Goal: Transaction & Acquisition: Obtain resource

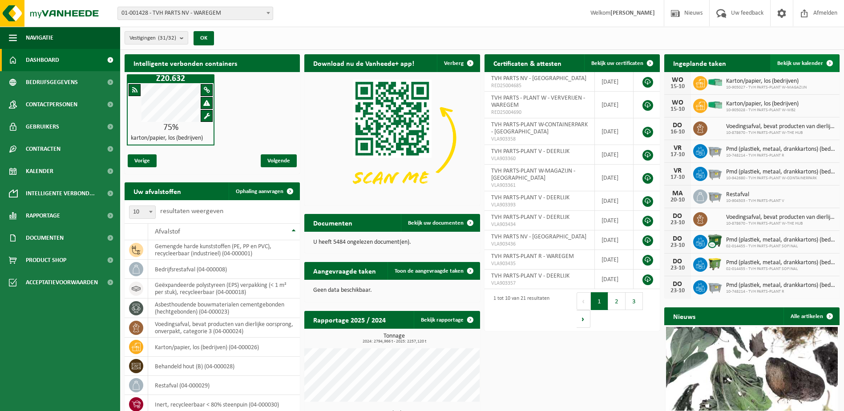
click at [831, 61] on span at bounding box center [830, 63] width 18 height 18
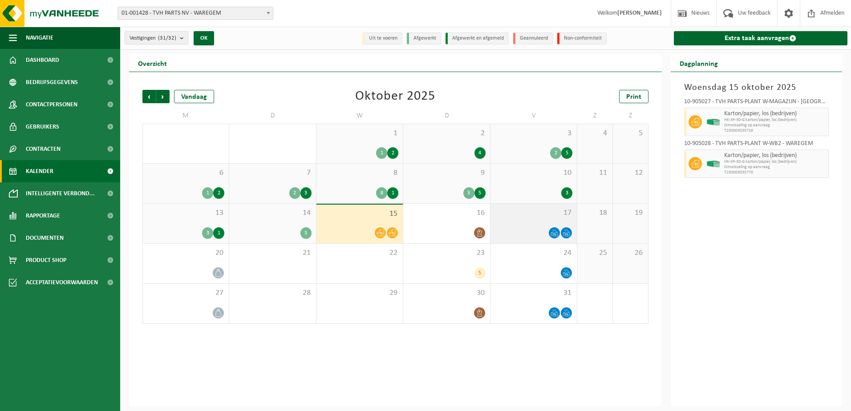
click at [528, 216] on span "17" at bounding box center [533, 213] width 77 height 10
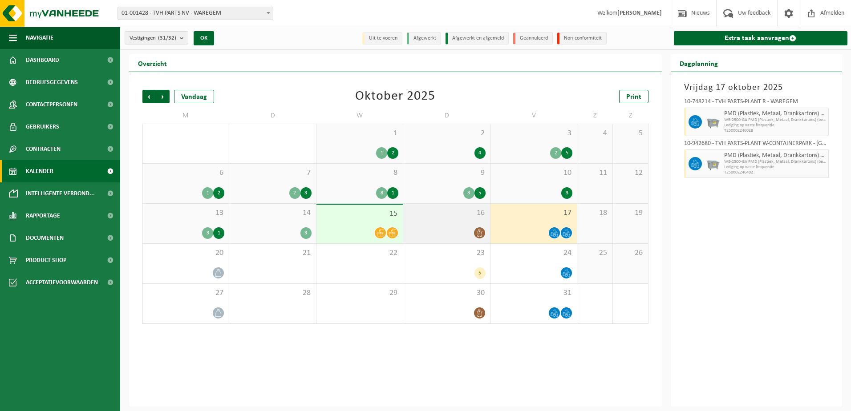
click at [447, 230] on div at bounding box center [446, 233] width 77 height 12
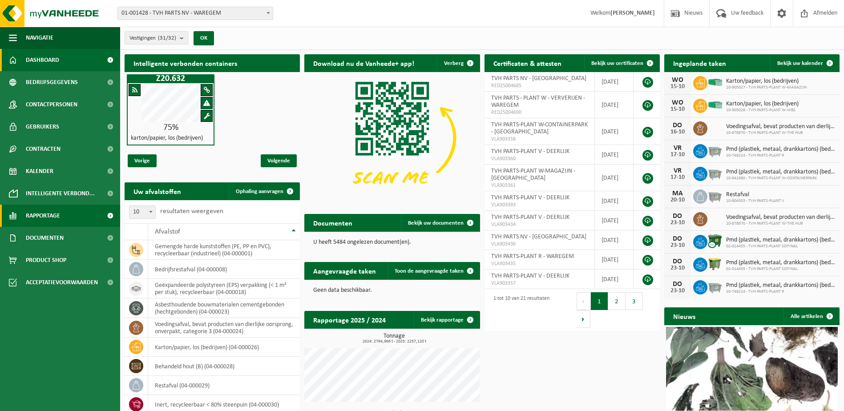
click at [41, 216] on span "Rapportage" at bounding box center [43, 216] width 34 height 22
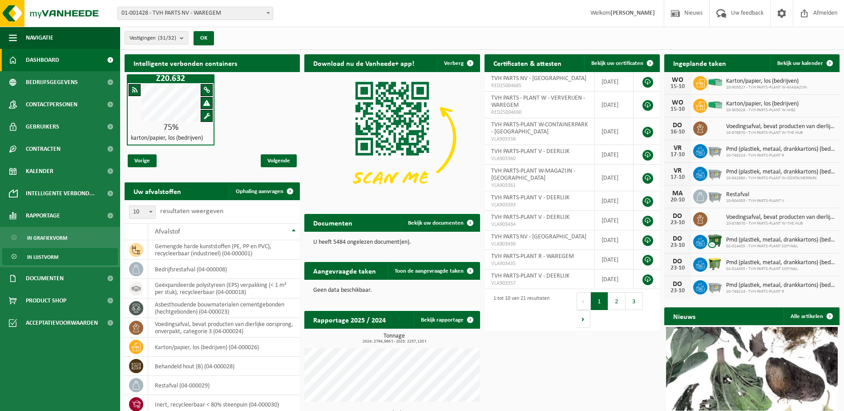
click at [49, 259] on span "In lijstvorm" at bounding box center [42, 257] width 31 height 17
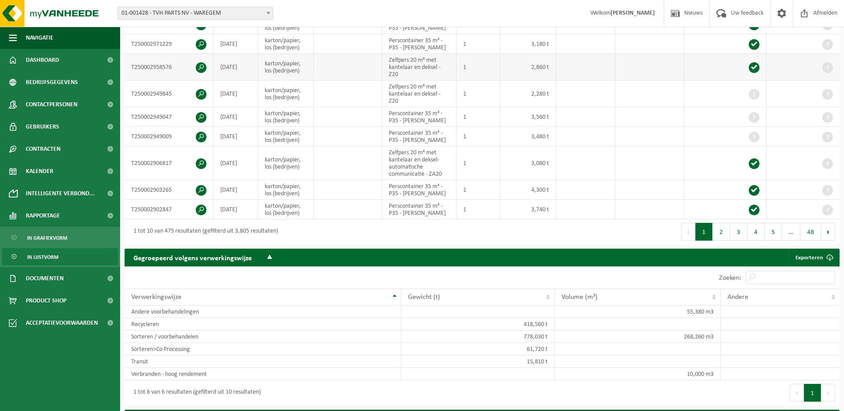
scroll to position [267, 0]
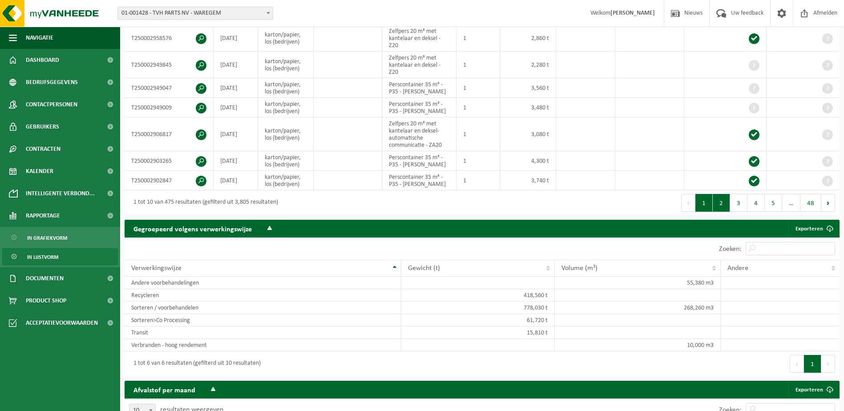
click at [720, 201] on button "2" at bounding box center [721, 203] width 17 height 18
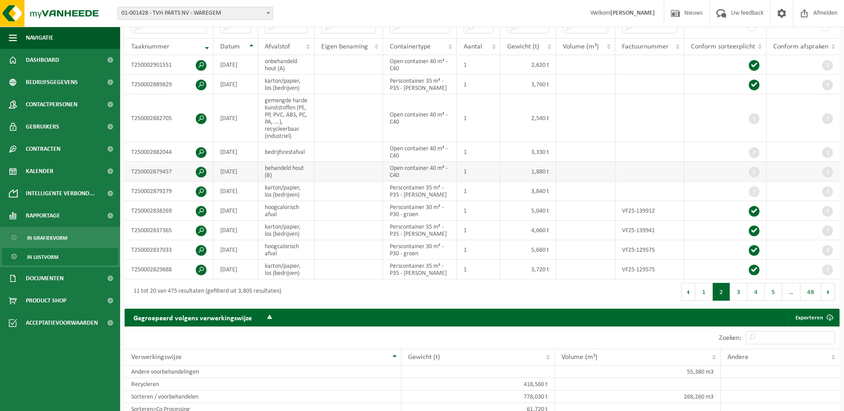
scroll to position [0, 0]
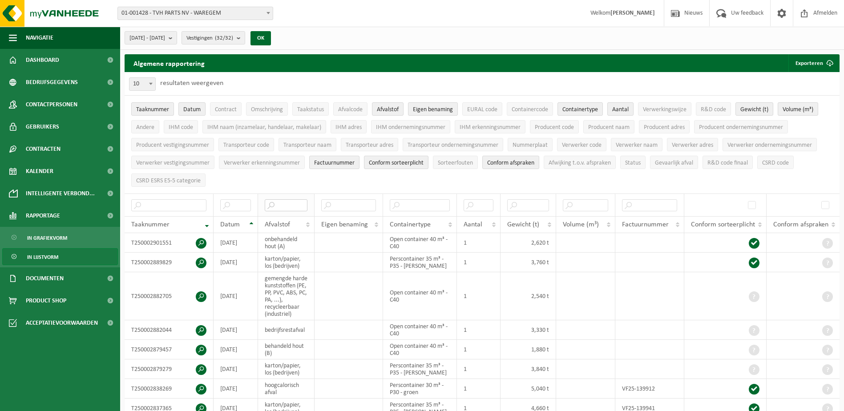
click at [280, 203] on input "text" at bounding box center [286, 205] width 43 height 12
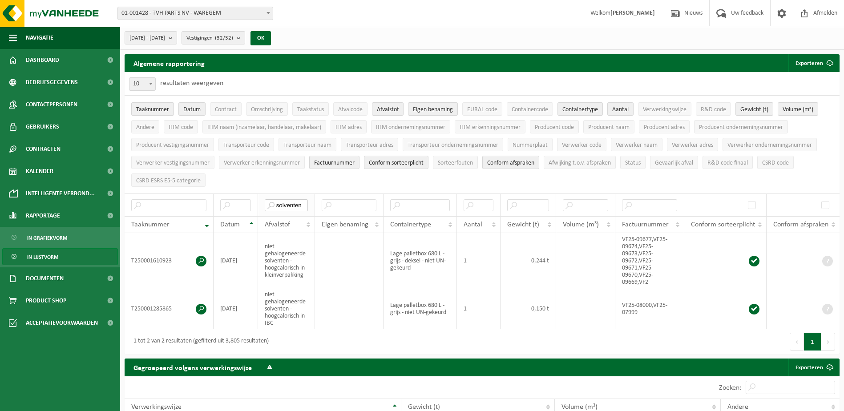
type input "solventen"
drag, startPoint x: 640, startPoint y: 243, endPoint x: 639, endPoint y: 250, distance: 6.8
click at [639, 250] on td "VF25-09677,VF25-09674,VF25-09673,VF25-09672,VF25-09671,VF25-09670,VF25-09669,VF2" at bounding box center [650, 260] width 69 height 55
copy td "VF25-09673"
drag, startPoint x: 623, startPoint y: 235, endPoint x: 654, endPoint y: 235, distance: 30.7
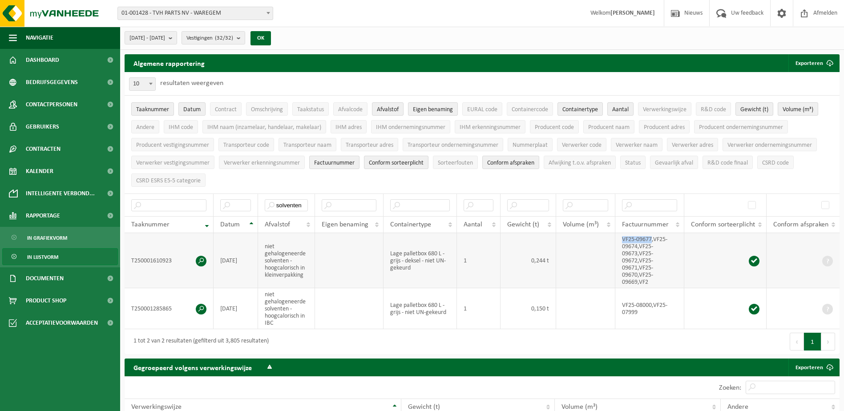
click at [654, 235] on td "VF25-09677,VF25-09674,VF25-09673,VF25-09672,VF25-09671,VF25-09670,VF25-09669,VF2" at bounding box center [650, 260] width 69 height 55
copy td "VF25-09677"
drag, startPoint x: 640, startPoint y: 244, endPoint x: 638, endPoint y: 252, distance: 8.2
click at [638, 252] on td "VF25-09677,VF25-09674,VF25-09673,VF25-09672,VF25-09671,VF25-09670,VF25-09669,VF2" at bounding box center [650, 260] width 69 height 55
copy td "VF25-09673"
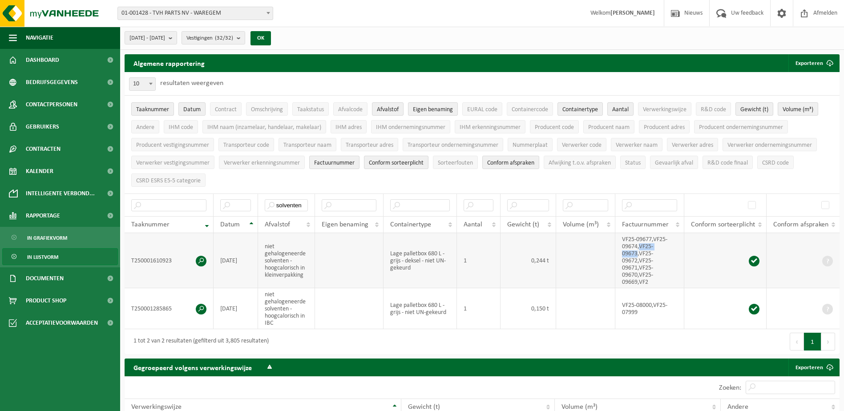
copy td "VF25-09673"
click at [629, 332] on div "Eerste Vorige 1 Volgende Laatste" at bounding box center [661, 341] width 358 height 25
drag, startPoint x: 640, startPoint y: 249, endPoint x: 639, endPoint y: 257, distance: 8.6
click at [639, 257] on td "VF25-09677,VF25-09674,VF25-09673,VF25-09672,VF25-09671,VF25-09670,VF25-09669,VF2" at bounding box center [650, 260] width 69 height 55
copy td "VF25-09672"
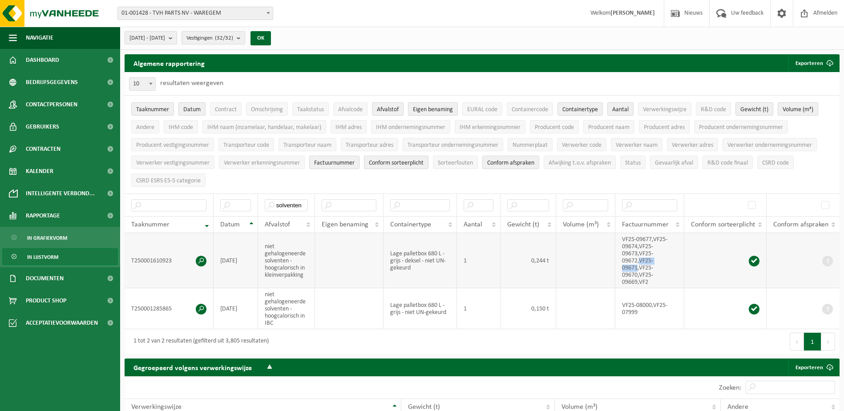
drag, startPoint x: 640, startPoint y: 256, endPoint x: 638, endPoint y: 266, distance: 10.5
click at [638, 266] on td "VF25-09677,VF25-09674,VF25-09673,VF25-09672,VF25-09671,VF25-09670,VF25-09669,VF2" at bounding box center [650, 260] width 69 height 55
copy td "VF25-09671"
drag, startPoint x: 623, startPoint y: 236, endPoint x: 653, endPoint y: 232, distance: 30.1
click at [653, 233] on td "VF25-09677,VF25-09674,VF25-09673,VF25-09672,VF25-09671,VF25-09670,VF25-09669,VF2" at bounding box center [650, 260] width 69 height 55
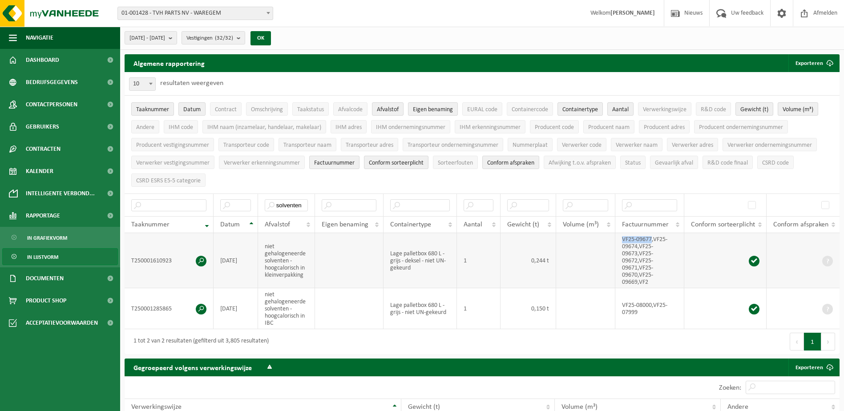
copy td "VF25-09677"
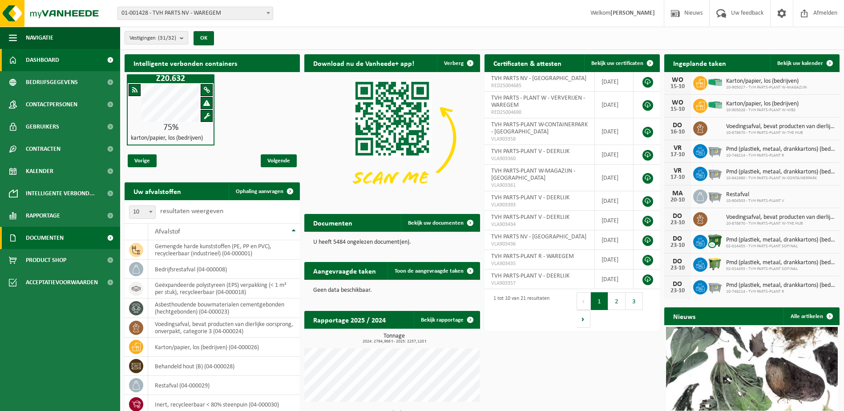
click at [48, 239] on span "Documenten" at bounding box center [45, 238] width 38 height 22
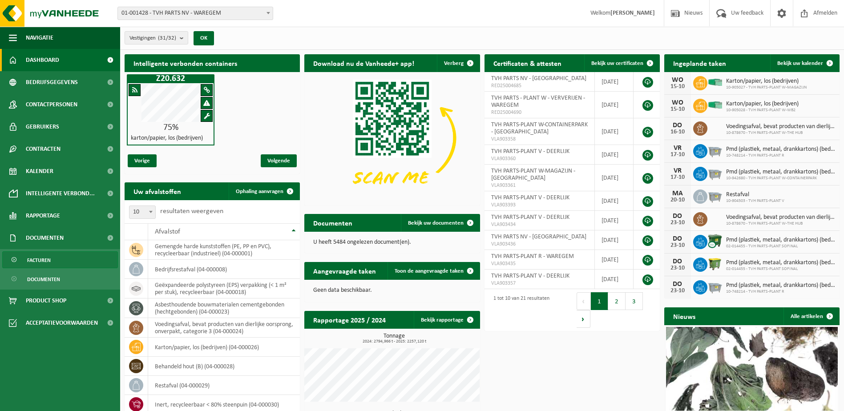
click at [48, 262] on span "Facturen" at bounding box center [39, 260] width 24 height 17
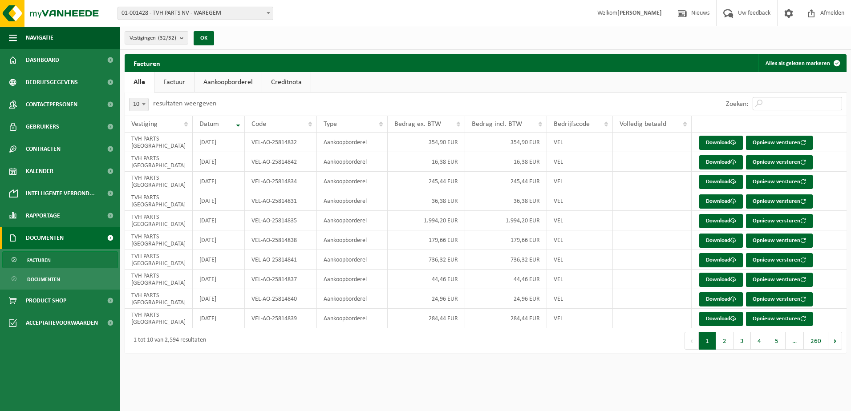
click at [768, 104] on input "Zoeken:" at bounding box center [797, 103] width 89 height 13
paste input "VF25-09673"
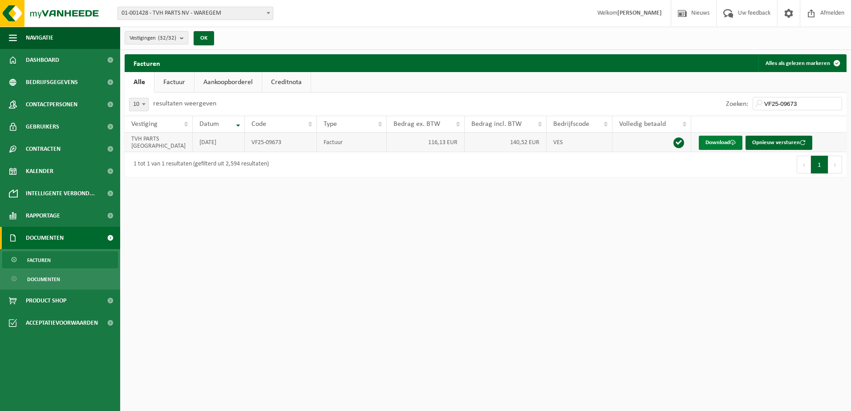
click at [715, 145] on link "Download" at bounding box center [721, 143] width 44 height 14
click at [818, 100] on input "VF25-09673" at bounding box center [797, 103] width 89 height 13
type input "V"
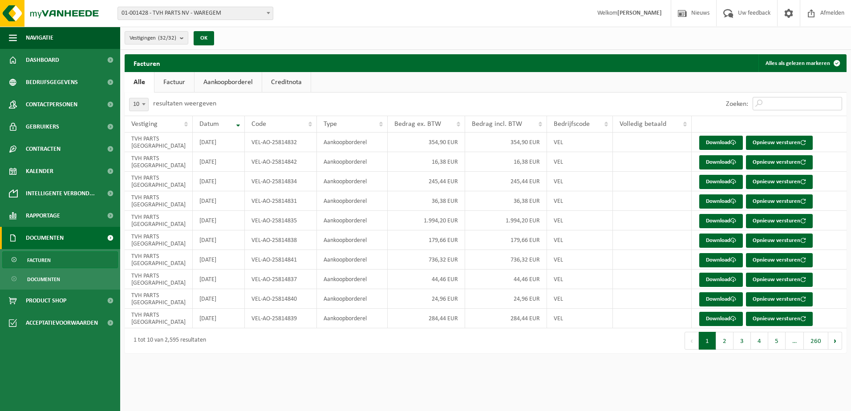
click at [778, 108] on input "Zoeken:" at bounding box center [797, 103] width 89 height 13
paste input "VF25-09677"
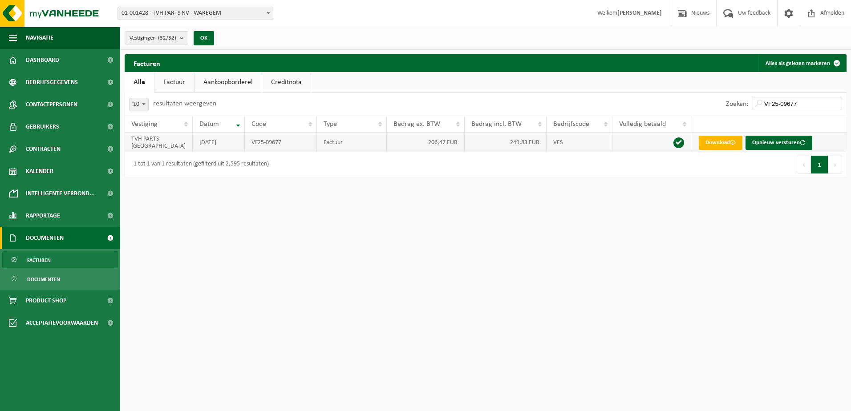
click at [729, 139] on link "Download" at bounding box center [721, 143] width 44 height 14
click at [814, 104] on input "VF25-09677" at bounding box center [797, 103] width 89 height 13
type input "V"
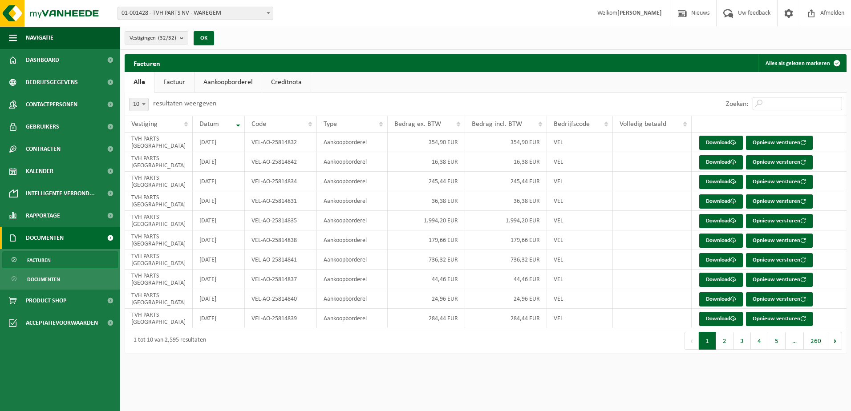
paste input "VF25-09673"
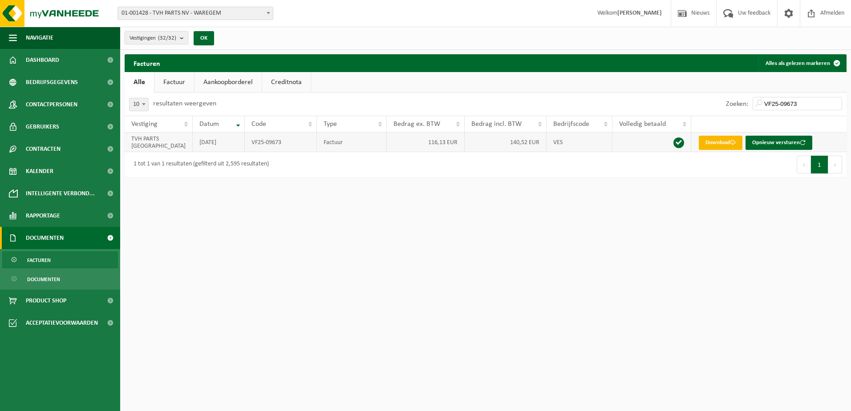
click at [719, 143] on link "Download" at bounding box center [721, 143] width 44 height 14
click at [811, 105] on input "VF25-09673" at bounding box center [797, 103] width 89 height 13
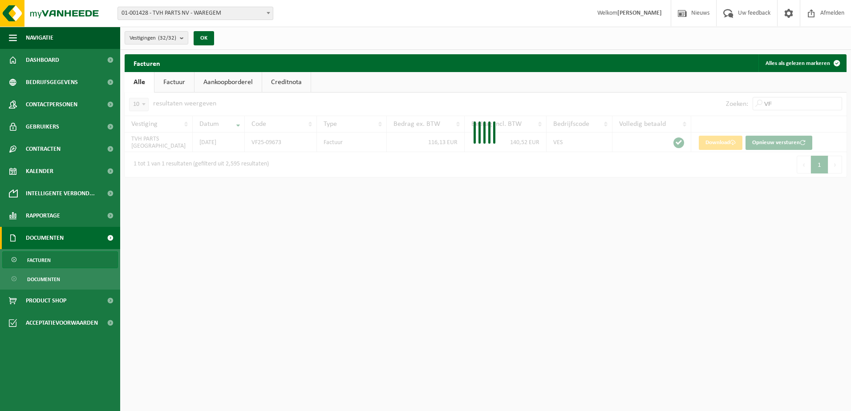
type input "V"
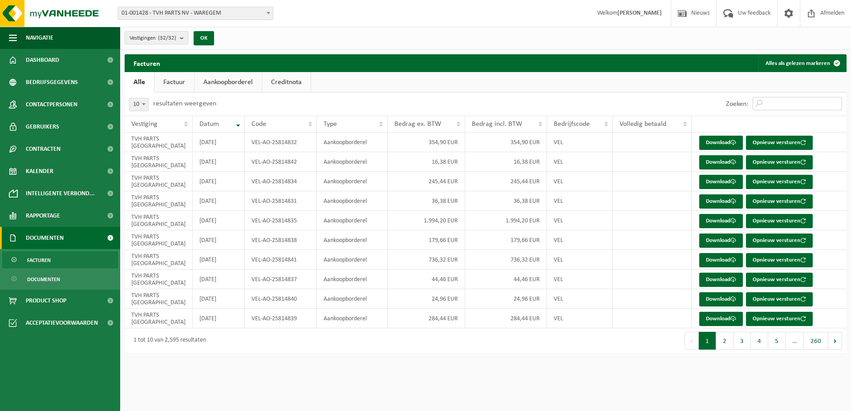
paste input "VF25-09672"
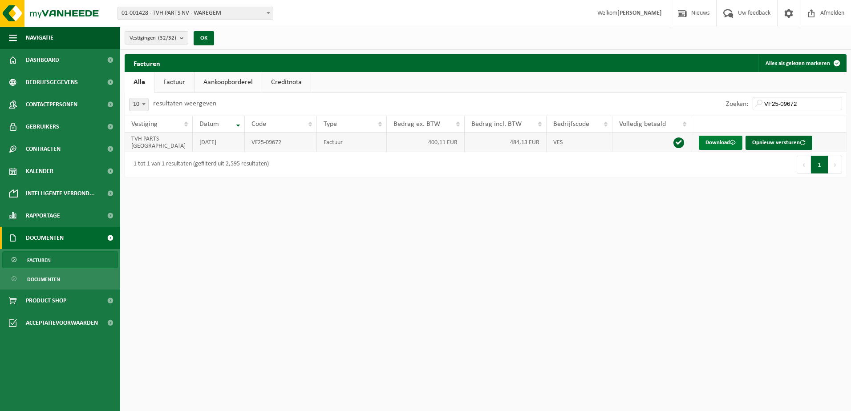
click at [723, 141] on link "Download" at bounding box center [721, 143] width 44 height 14
click at [810, 100] on input "VF25-09672" at bounding box center [797, 103] width 89 height 13
click at [723, 139] on link "Download" at bounding box center [721, 143] width 44 height 14
click at [806, 104] on input "VF25-09671" at bounding box center [797, 103] width 89 height 13
click at [712, 142] on link "Download" at bounding box center [721, 143] width 44 height 14
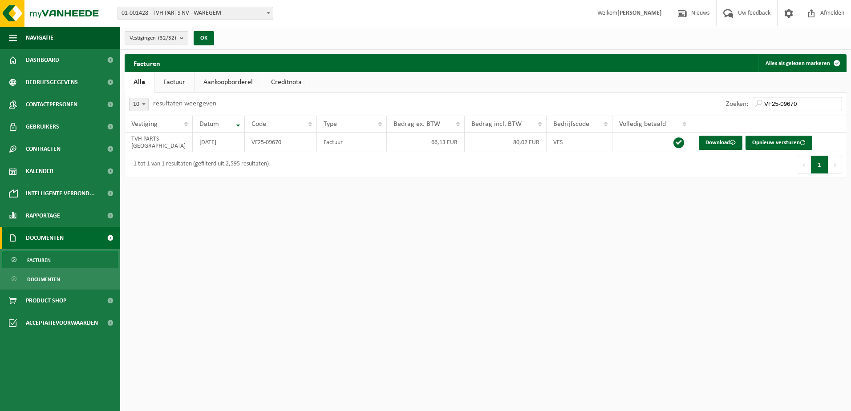
click at [810, 100] on input "VF25-09670" at bounding box center [797, 103] width 89 height 13
click at [714, 143] on link "Download" at bounding box center [721, 143] width 44 height 14
click at [804, 99] on input "VF25-09669" at bounding box center [797, 103] width 89 height 13
click at [720, 141] on link "Download" at bounding box center [721, 143] width 44 height 14
click at [810, 101] on input "VF25-09668" at bounding box center [797, 103] width 89 height 13
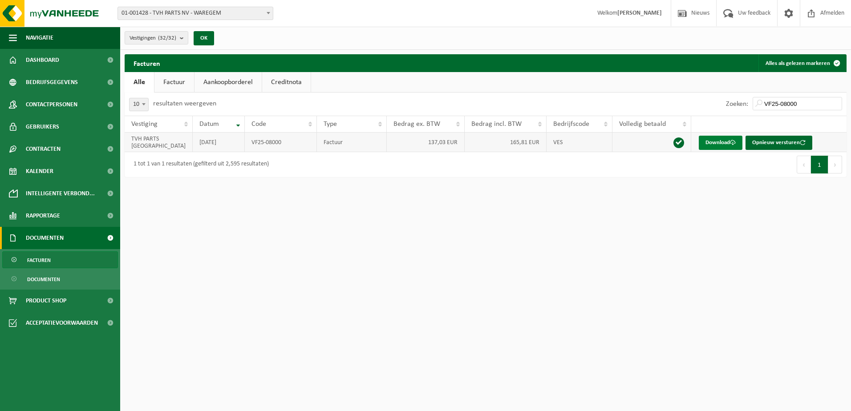
click at [706, 136] on link "Download" at bounding box center [721, 143] width 44 height 14
click at [803, 104] on input "VF25-08000" at bounding box center [797, 103] width 89 height 13
click at [716, 141] on link "Download" at bounding box center [721, 143] width 44 height 14
click at [812, 103] on input "VF25-07999" at bounding box center [797, 103] width 89 height 13
type input "V"
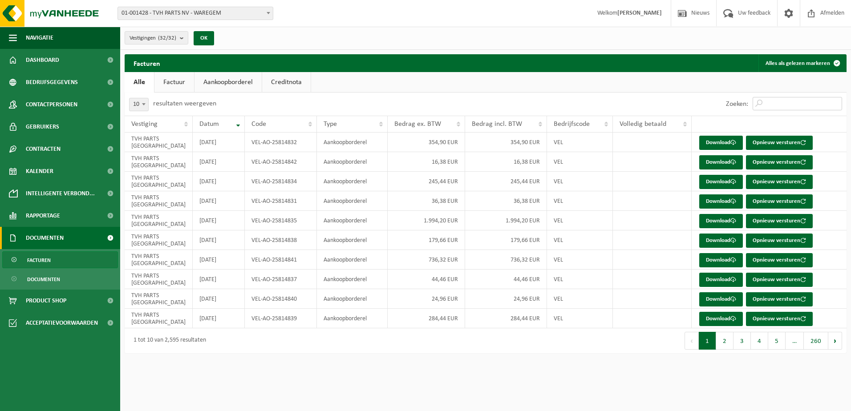
paste input "VF25-09677"
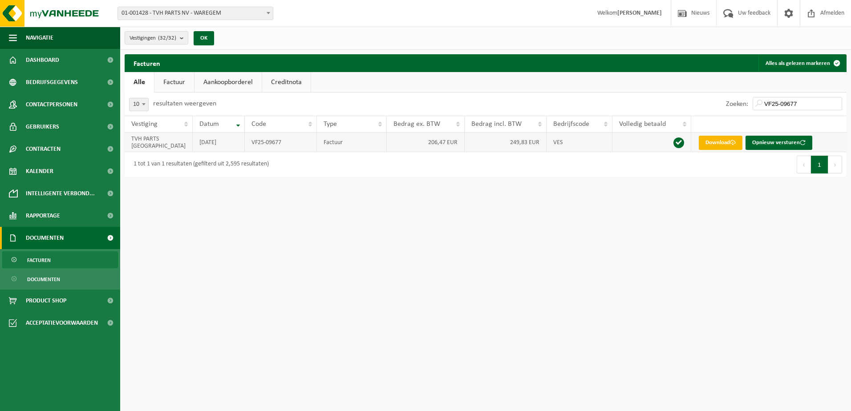
click at [710, 149] on link "Download" at bounding box center [721, 143] width 44 height 14
click at [806, 101] on input "VF25-09677" at bounding box center [797, 103] width 89 height 13
click at [721, 143] on link "Download" at bounding box center [721, 143] width 44 height 14
click at [821, 107] on input "VF25-09674" at bounding box center [797, 103] width 89 height 13
click at [712, 140] on link "Download" at bounding box center [721, 143] width 44 height 14
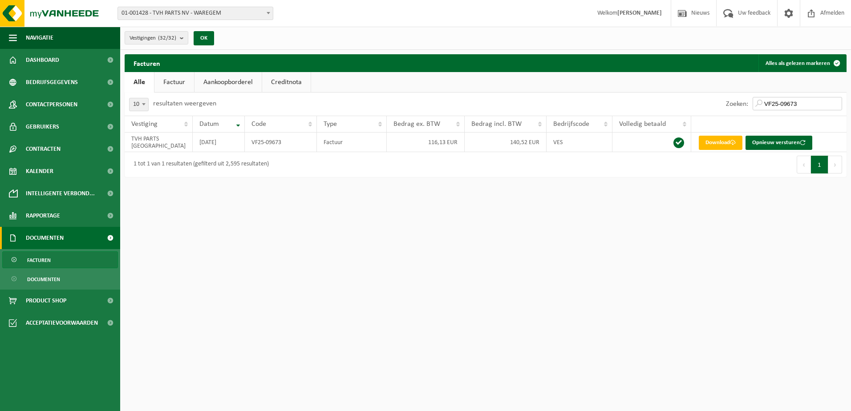
click at [799, 101] on input "VF25-09673" at bounding box center [797, 103] width 89 height 13
click at [709, 144] on link "Download" at bounding box center [721, 143] width 44 height 14
click at [812, 105] on input "VF25-09672" at bounding box center [797, 103] width 89 height 13
click at [726, 143] on link "Download" at bounding box center [721, 143] width 44 height 14
click at [810, 106] on input "VF25-09671" at bounding box center [797, 103] width 89 height 13
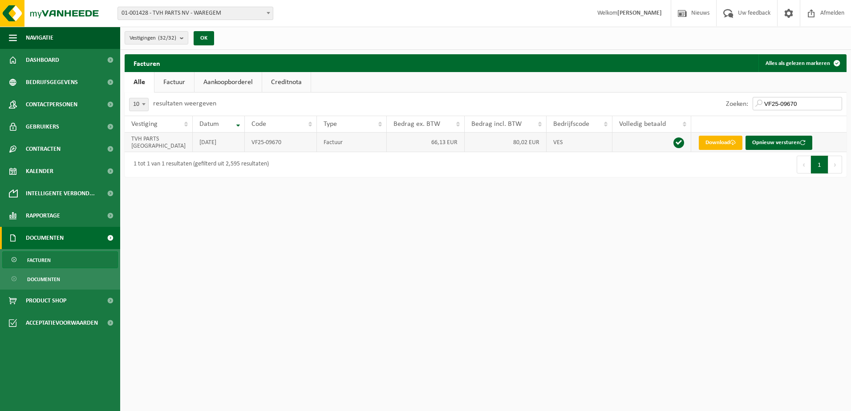
type input "VF25-09670"
click at [728, 141] on link "Download" at bounding box center [721, 143] width 44 height 14
